Goal: Navigation & Orientation: Find specific page/section

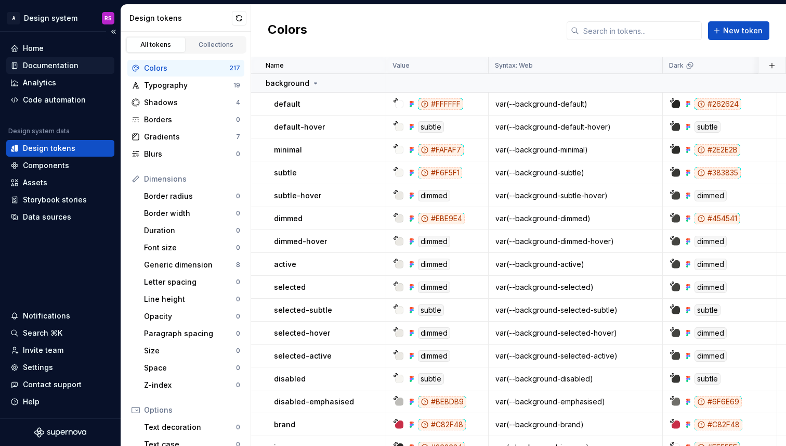
click at [62, 63] on div "Documentation" at bounding box center [51, 65] width 56 height 10
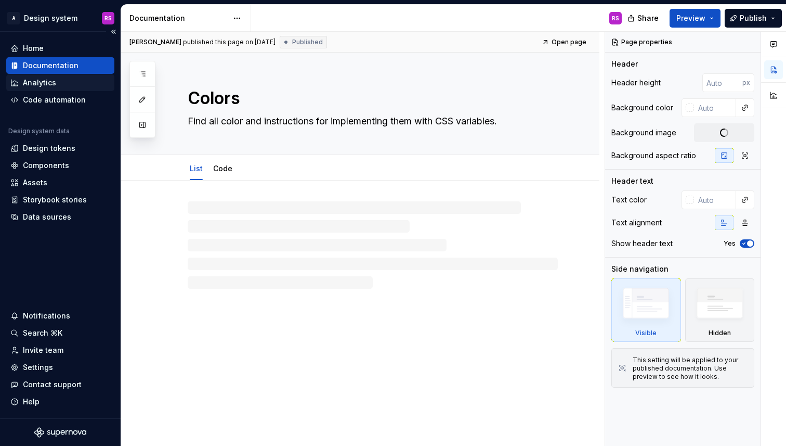
type textarea "*"
click at [68, 80] on div "Analytics" at bounding box center [60, 82] width 100 height 10
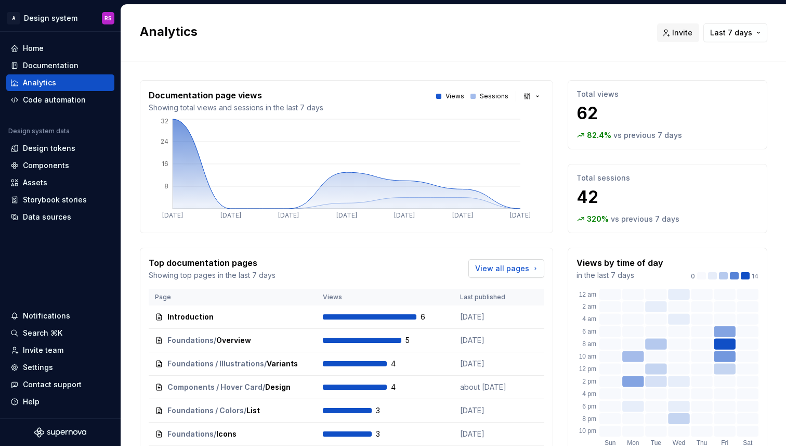
click at [524, 272] on span "View all pages" at bounding box center [502, 268] width 54 height 10
